Goal: Task Accomplishment & Management: Use online tool/utility

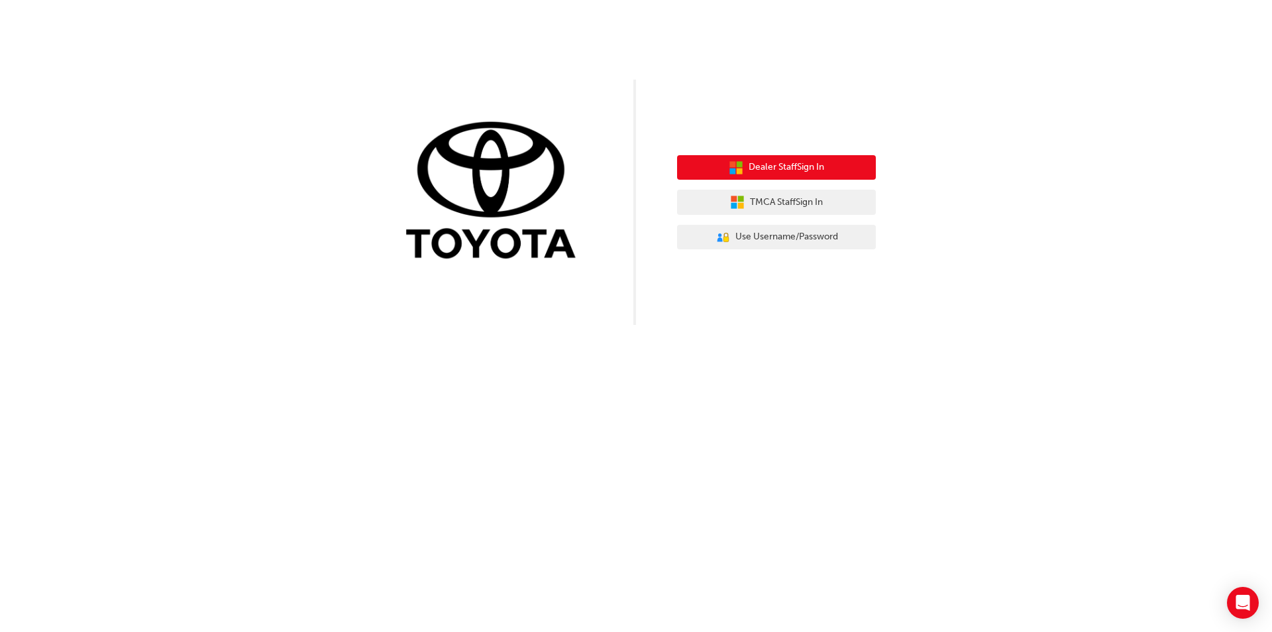
click at [780, 169] on span "Dealer Staff Sign In" at bounding box center [787, 167] width 76 height 15
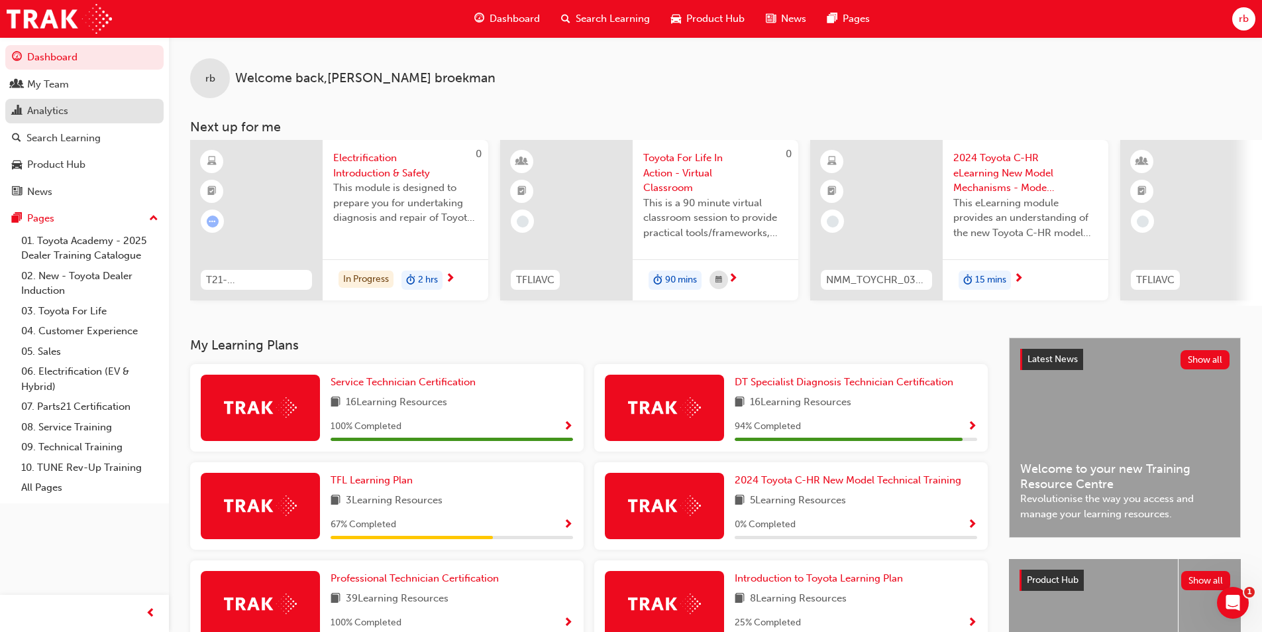
click at [56, 111] on div "Analytics" at bounding box center [47, 110] width 41 height 15
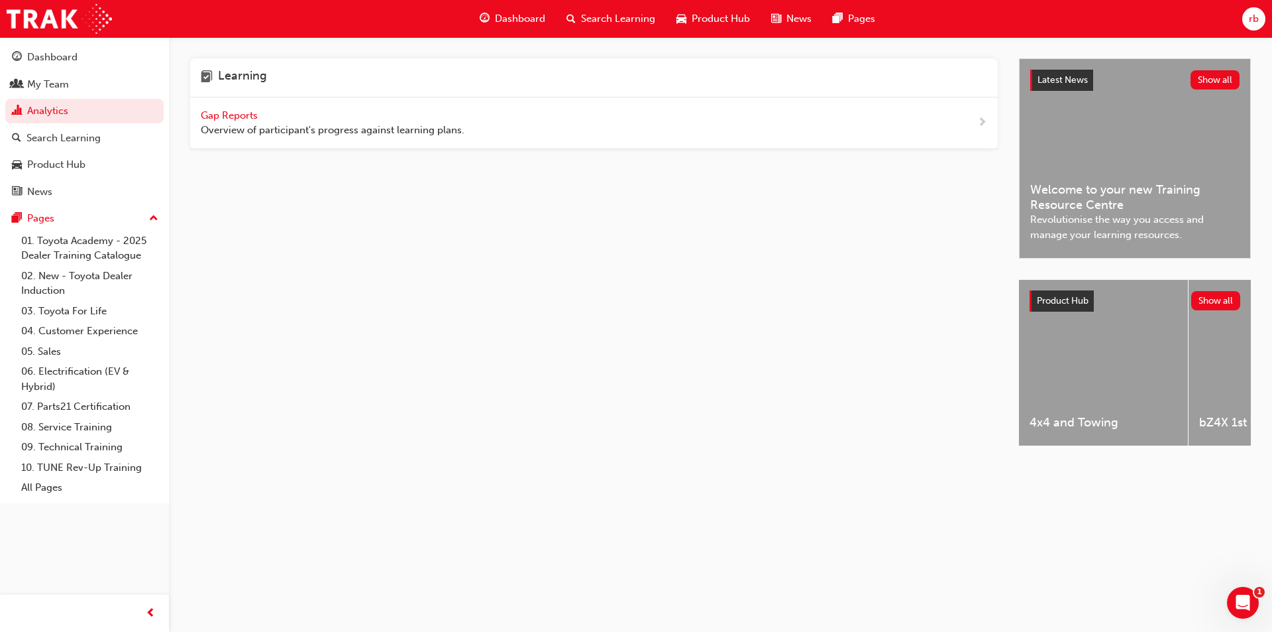
click at [245, 116] on span "Gap Reports" at bounding box center [231, 115] width 60 height 12
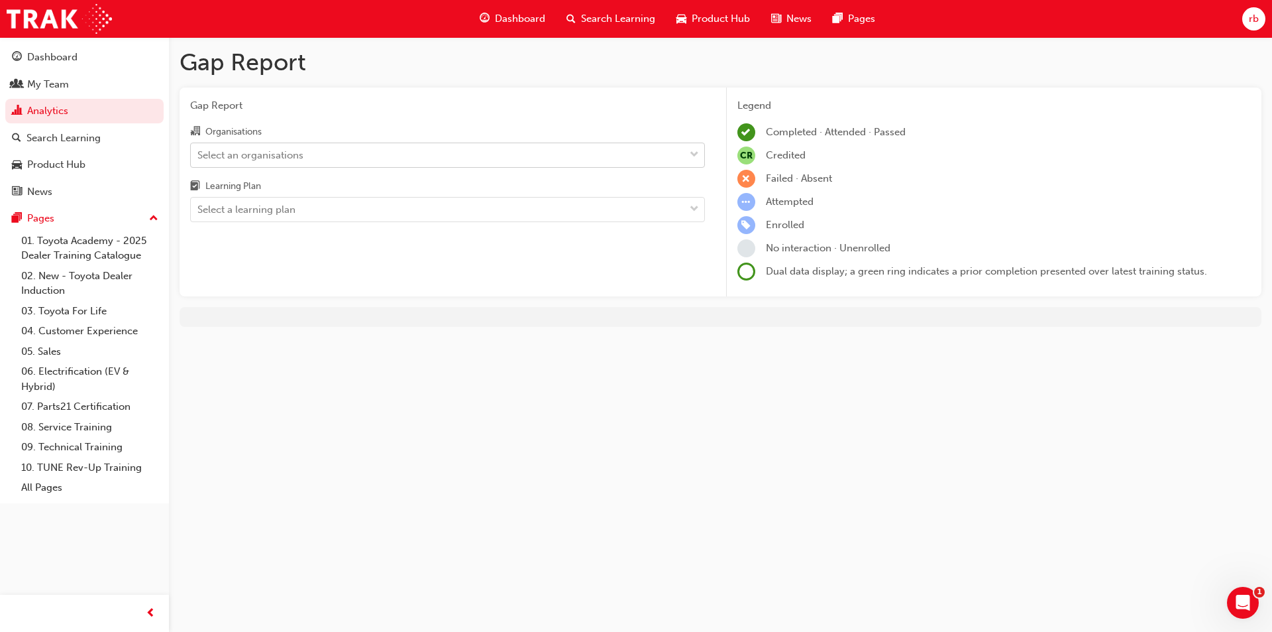
click at [276, 155] on div "Select an organisations" at bounding box center [250, 154] width 106 height 15
click at [199, 155] on input "Organisations Select an organisations" at bounding box center [197, 153] width 1 height 11
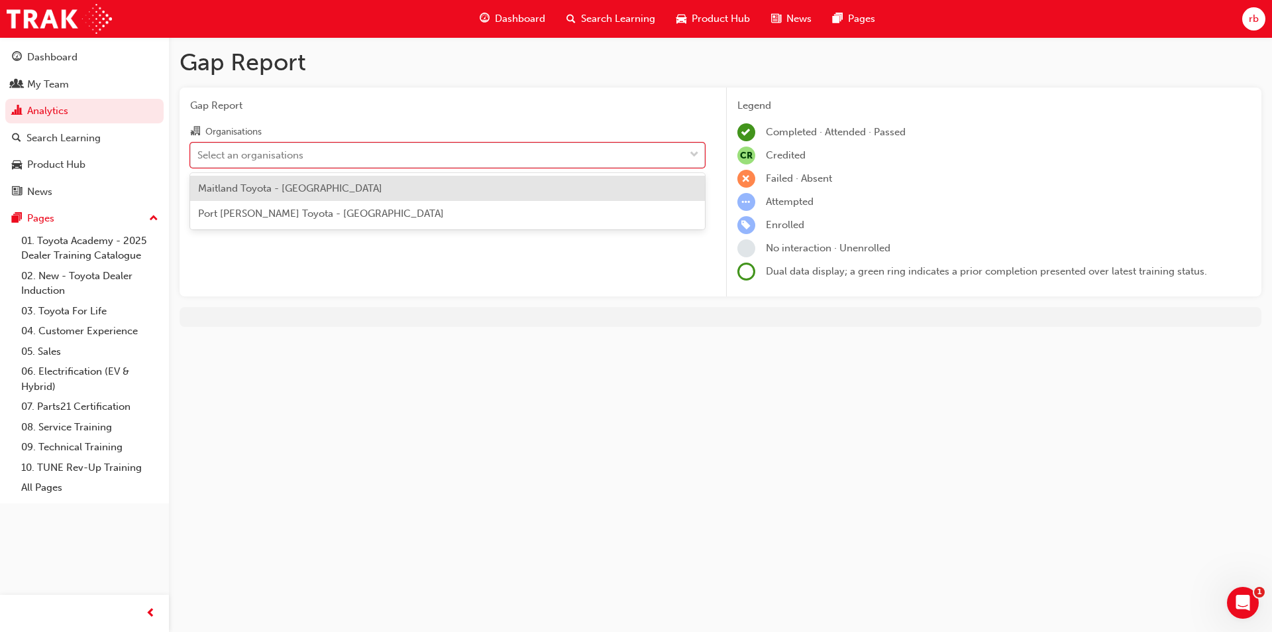
click at [280, 192] on span "Maitland Toyota - EAST MAITLAND" at bounding box center [290, 188] width 184 height 12
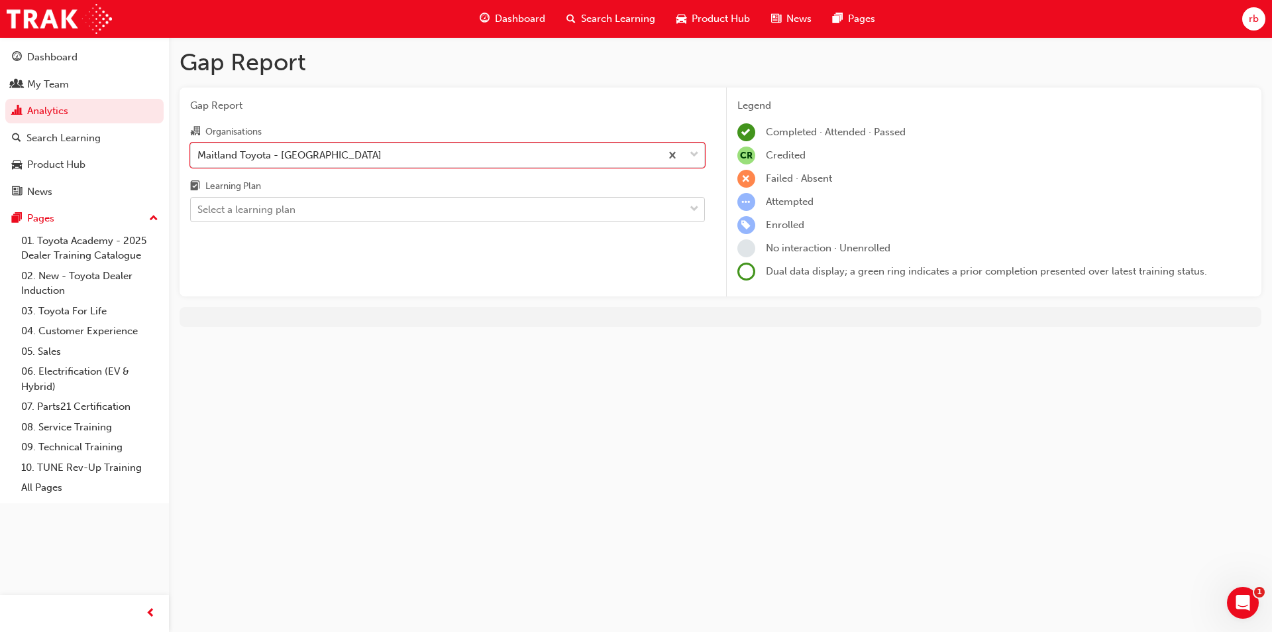
click at [276, 208] on div "Select a learning plan" at bounding box center [246, 209] width 98 height 15
click at [199, 208] on input "Learning Plan Select a learning plan" at bounding box center [197, 208] width 1 height 11
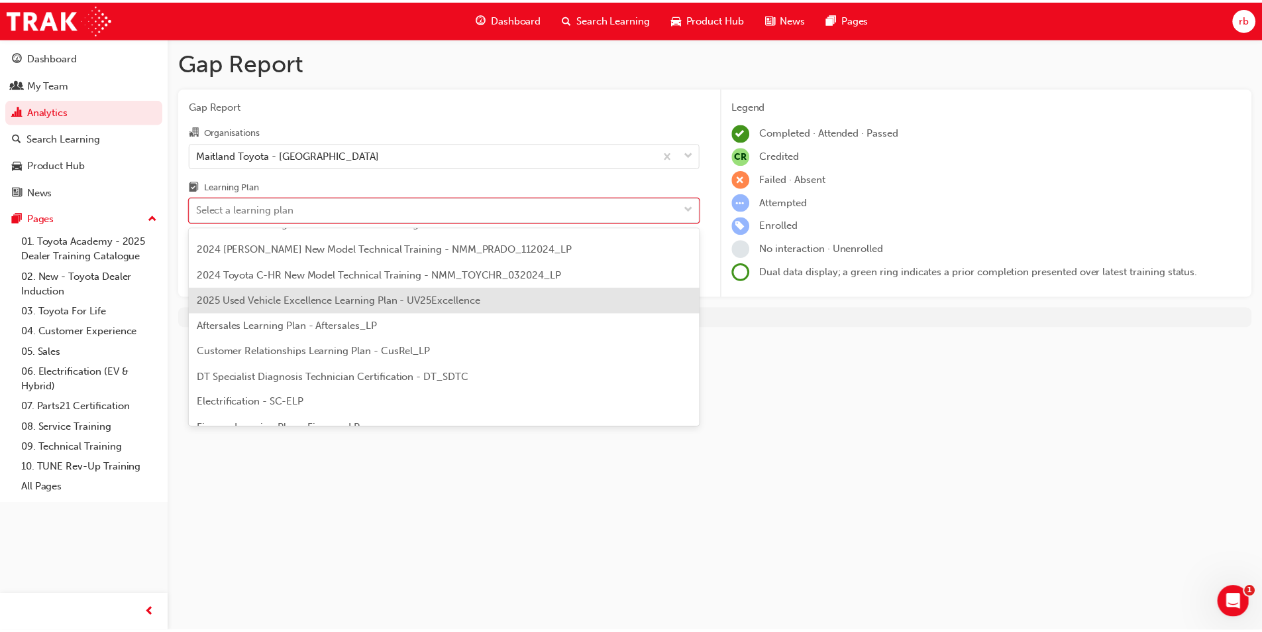
scroll to position [66, 0]
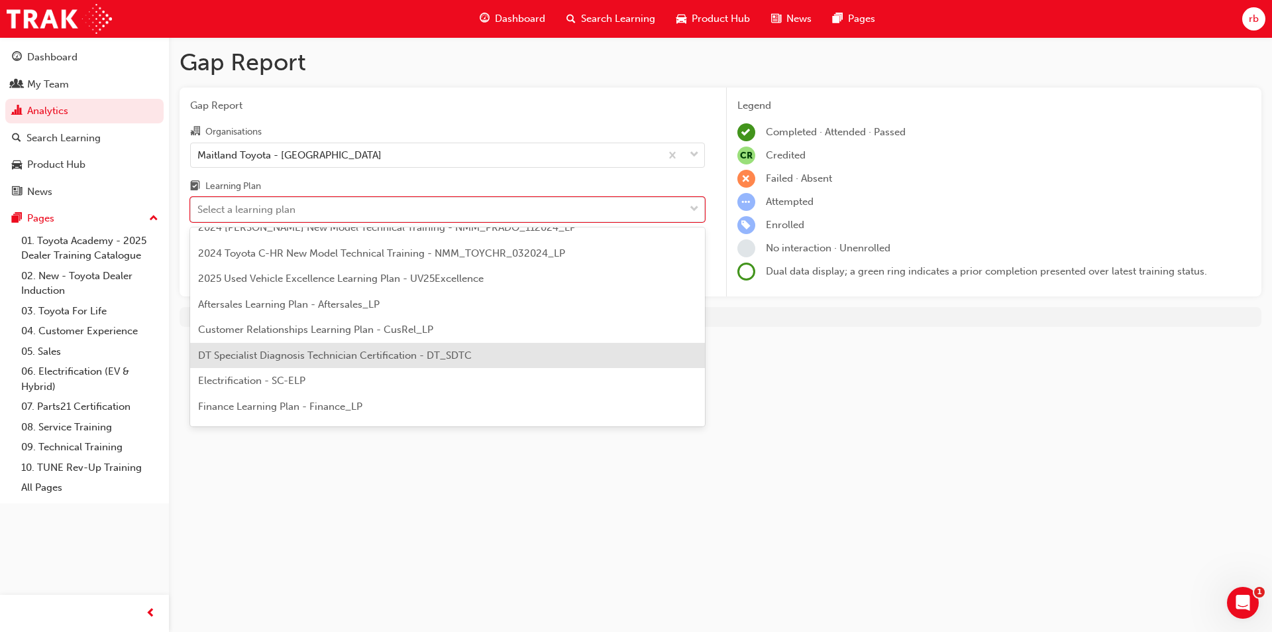
click at [359, 351] on span "DT Specialist Diagnosis Technician Certification - DT_SDTC" at bounding box center [335, 355] width 274 height 12
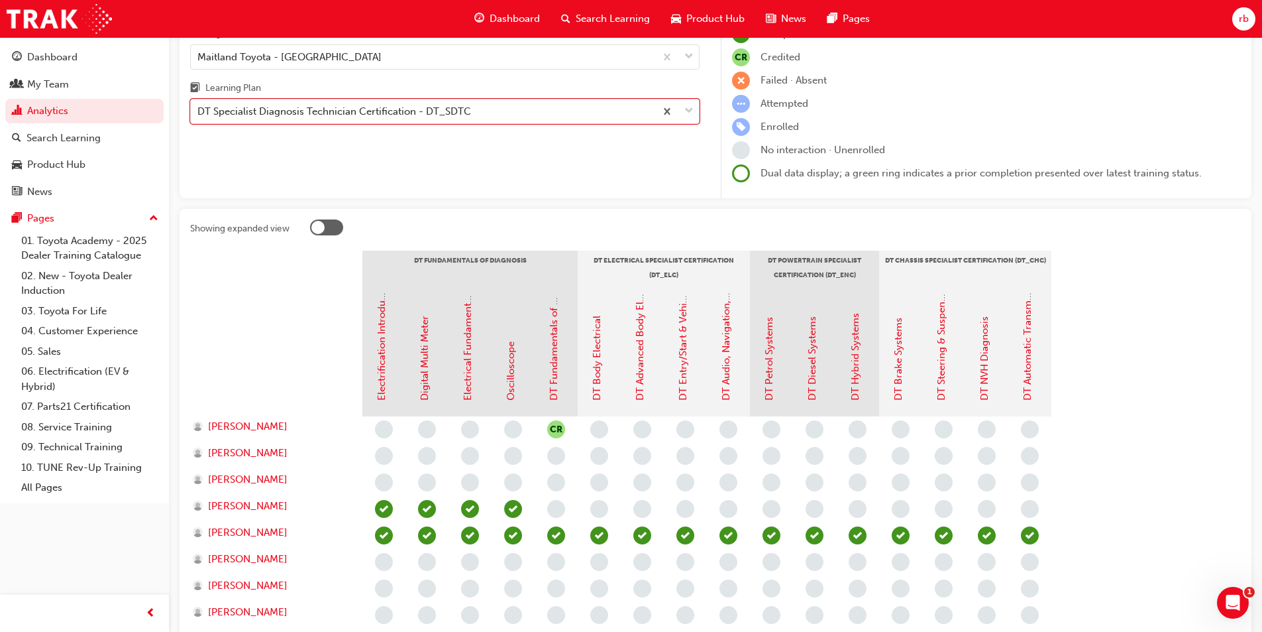
scroll to position [133, 0]
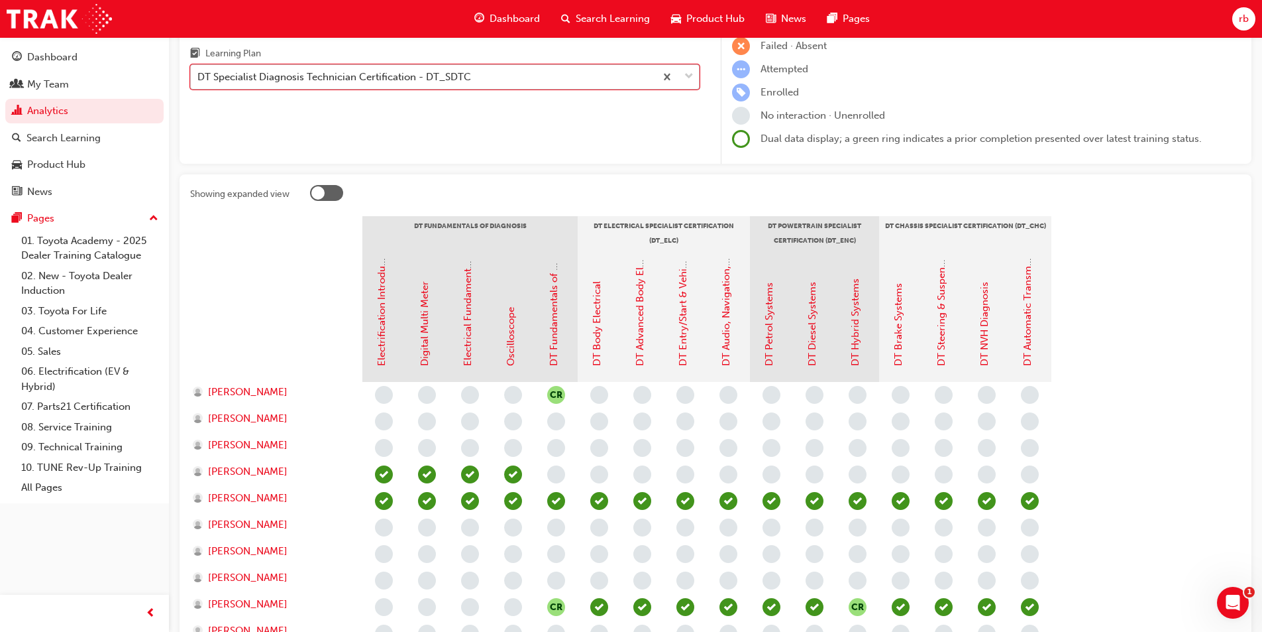
click at [691, 75] on span "down-icon" at bounding box center [689, 76] width 9 height 17
click at [199, 75] on input "Learning Plan option DT Specialist Diagnosis Technician Certification - DT_SDTC…" at bounding box center [197, 76] width 1 height 11
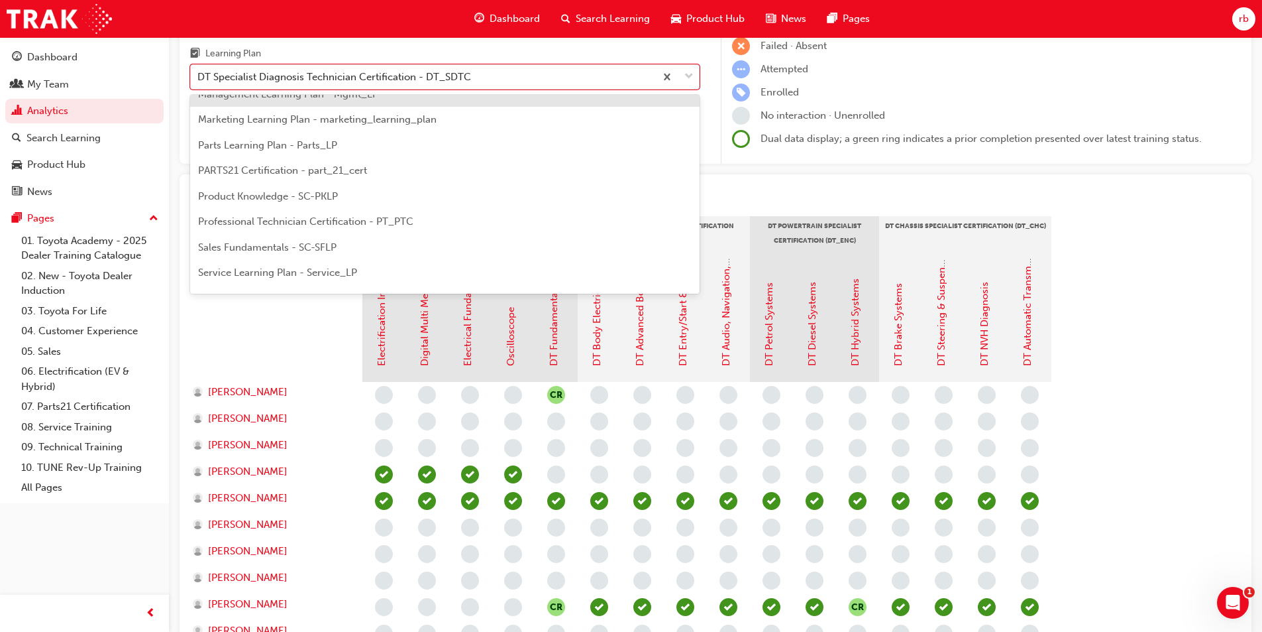
scroll to position [349, 0]
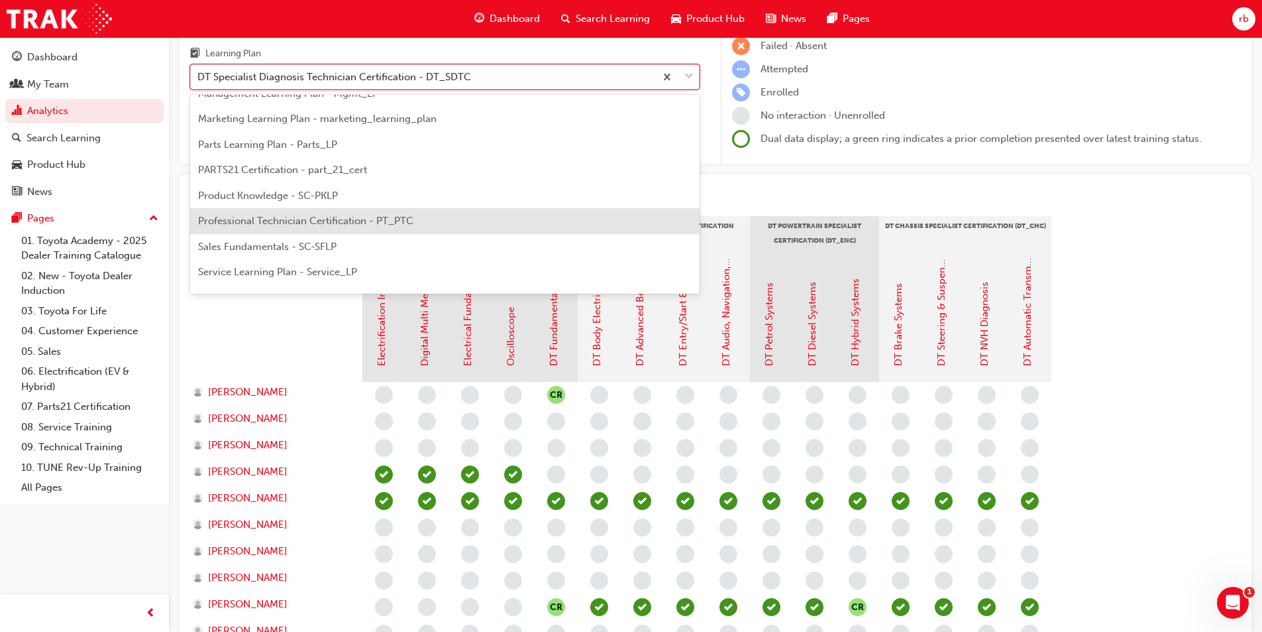
click at [301, 221] on span "Professional Technician Certification - PT_PTC" at bounding box center [305, 221] width 215 height 12
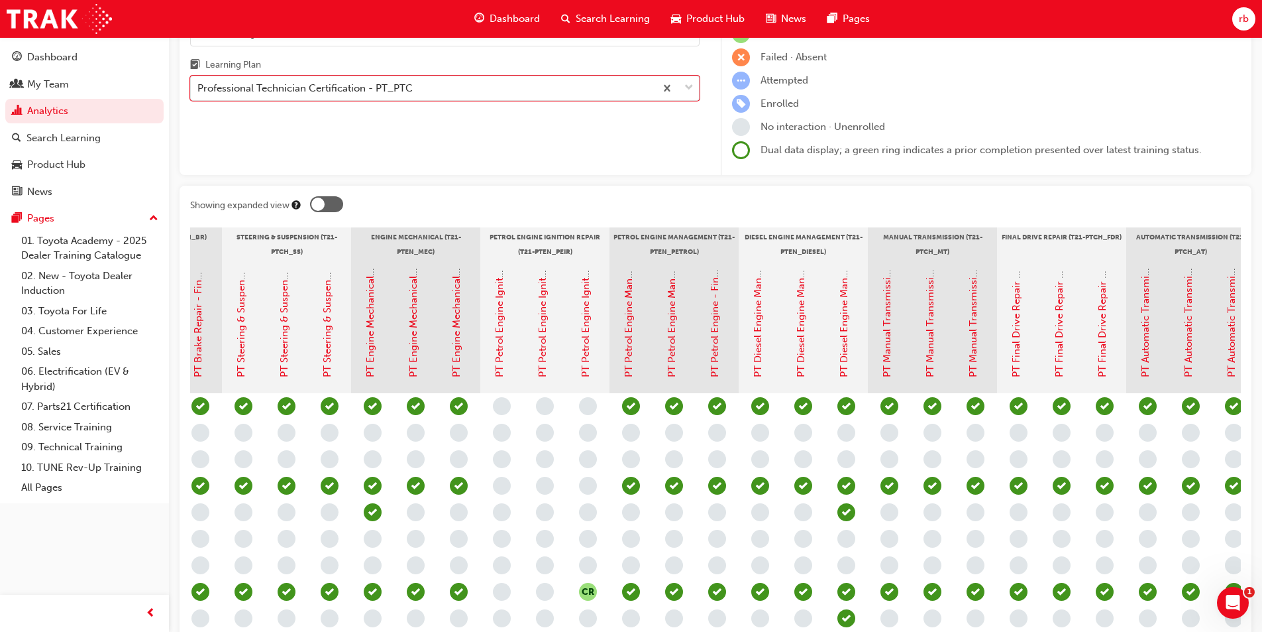
scroll to position [83, 0]
